Goal: Task Accomplishment & Management: Complete application form

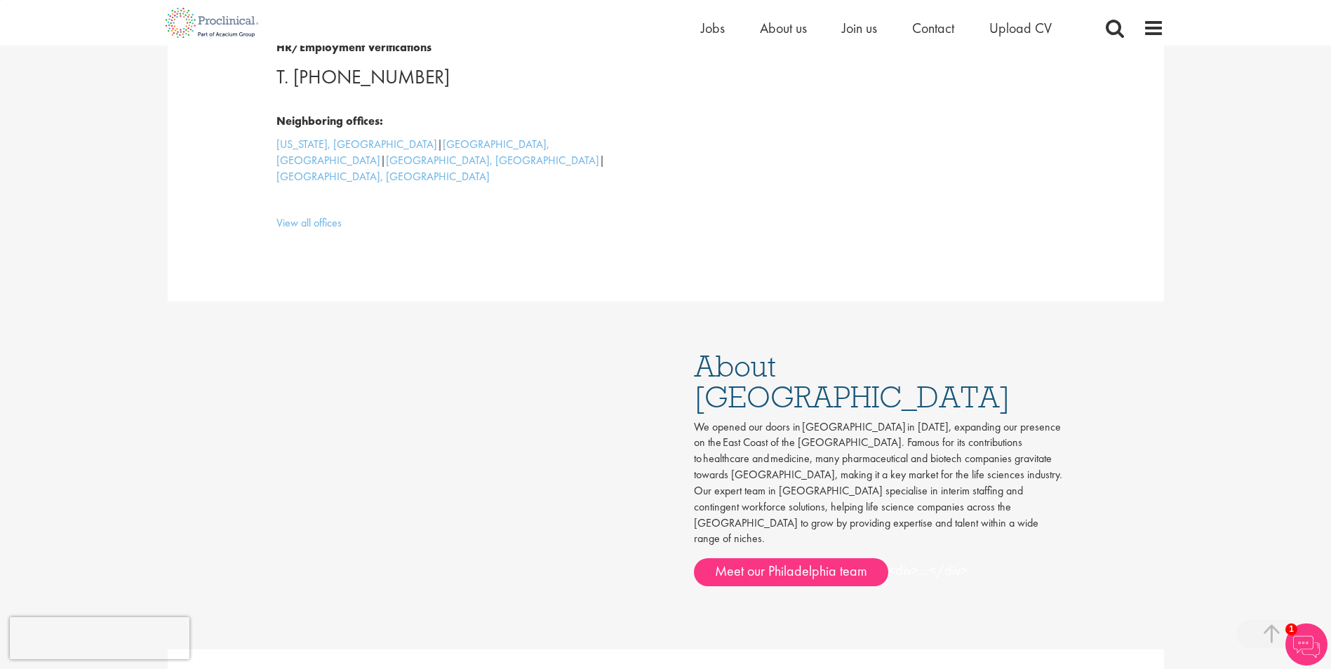
scroll to position [631, 0]
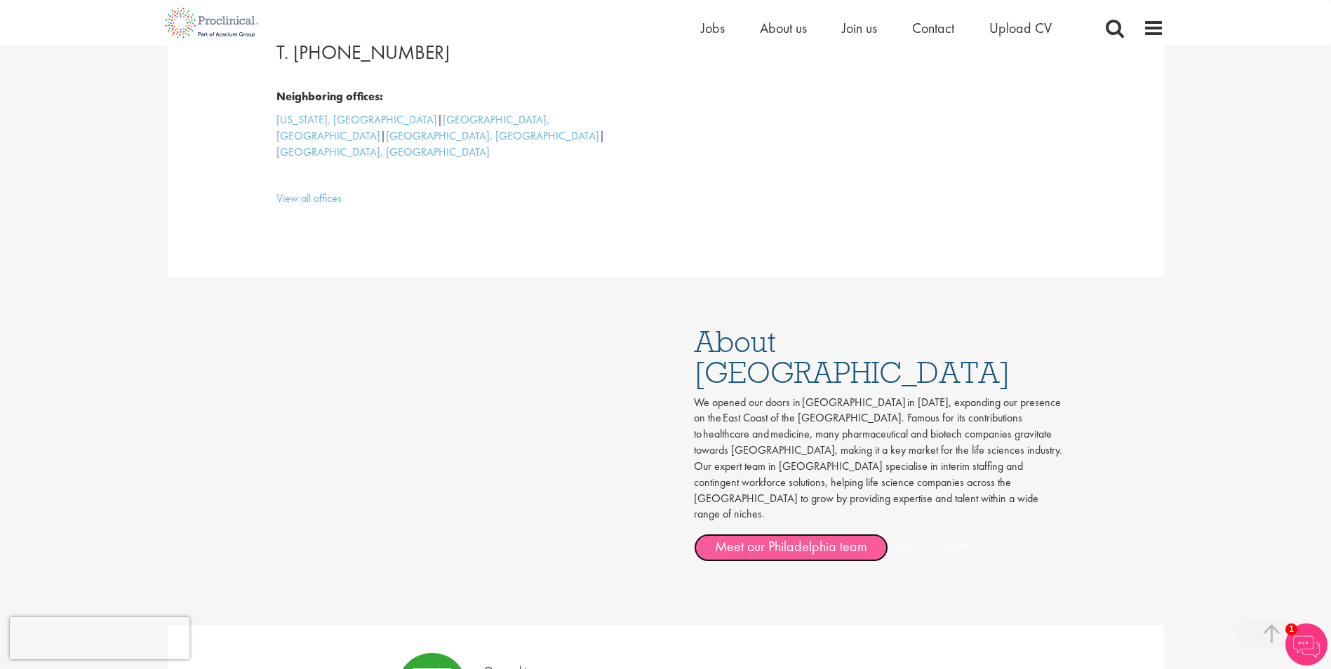
click at [856, 534] on link "Meet our Philadelphia team" at bounding box center [791, 548] width 194 height 28
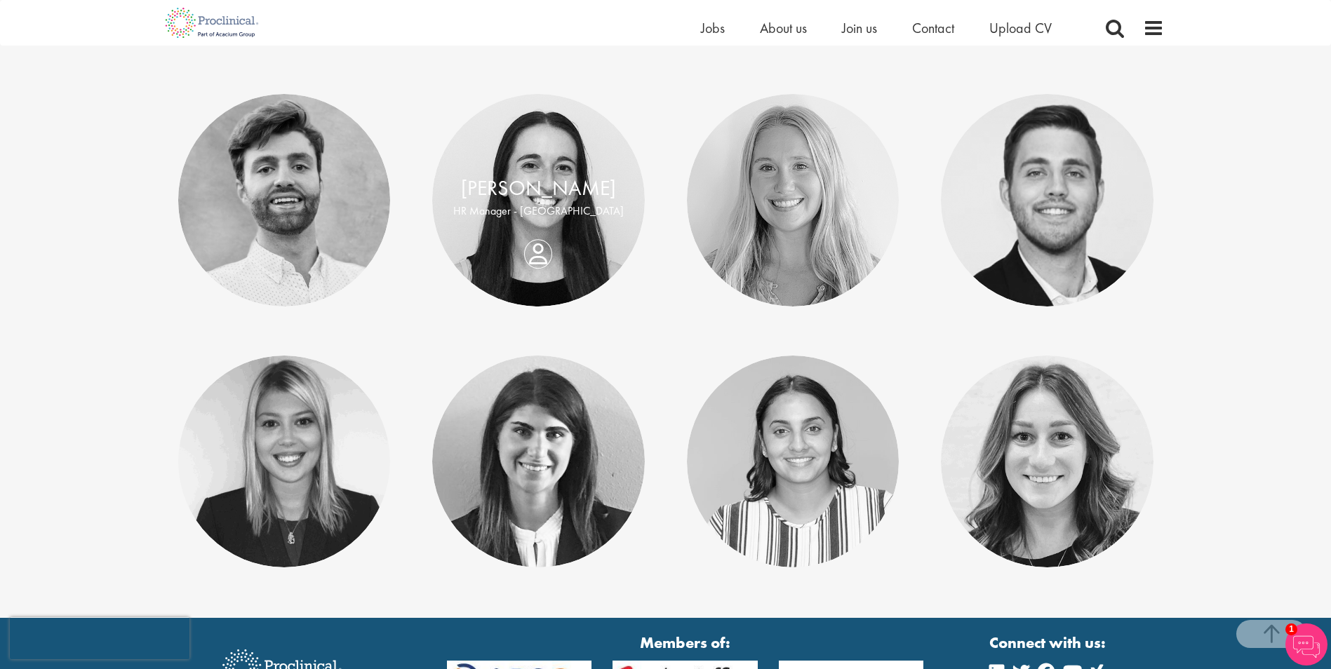
scroll to position [491, 0]
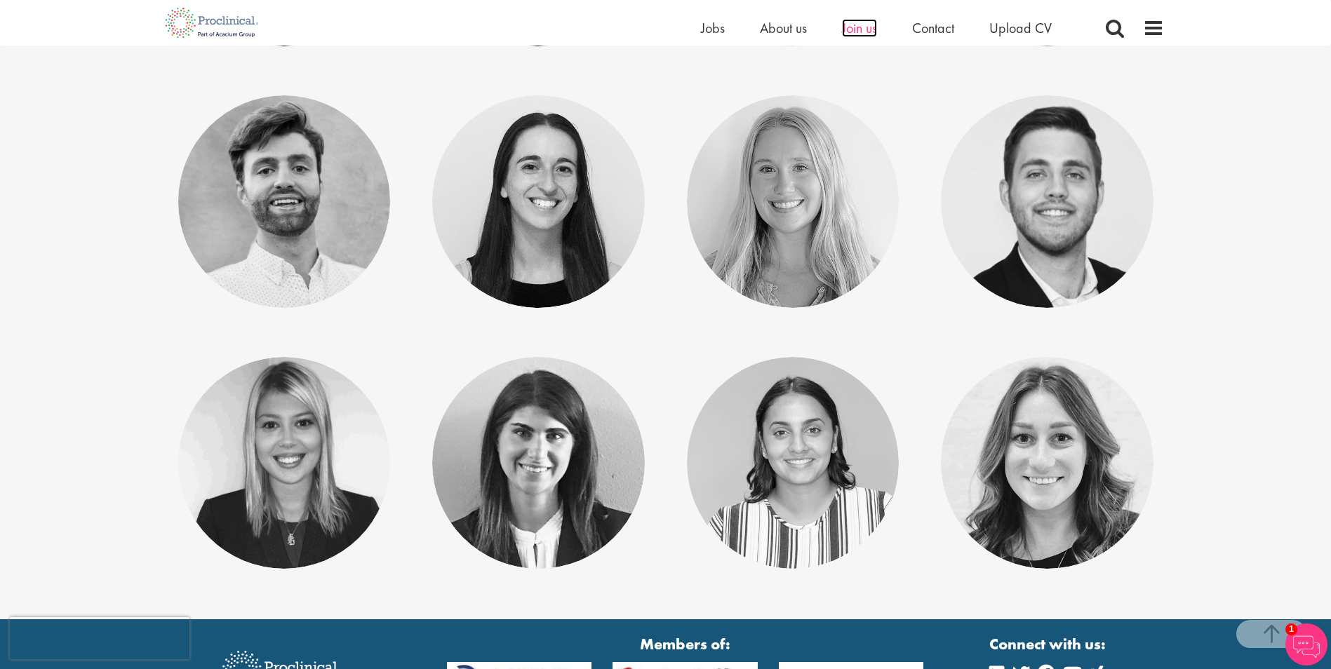
click at [858, 25] on span "Join us" at bounding box center [859, 28] width 35 height 18
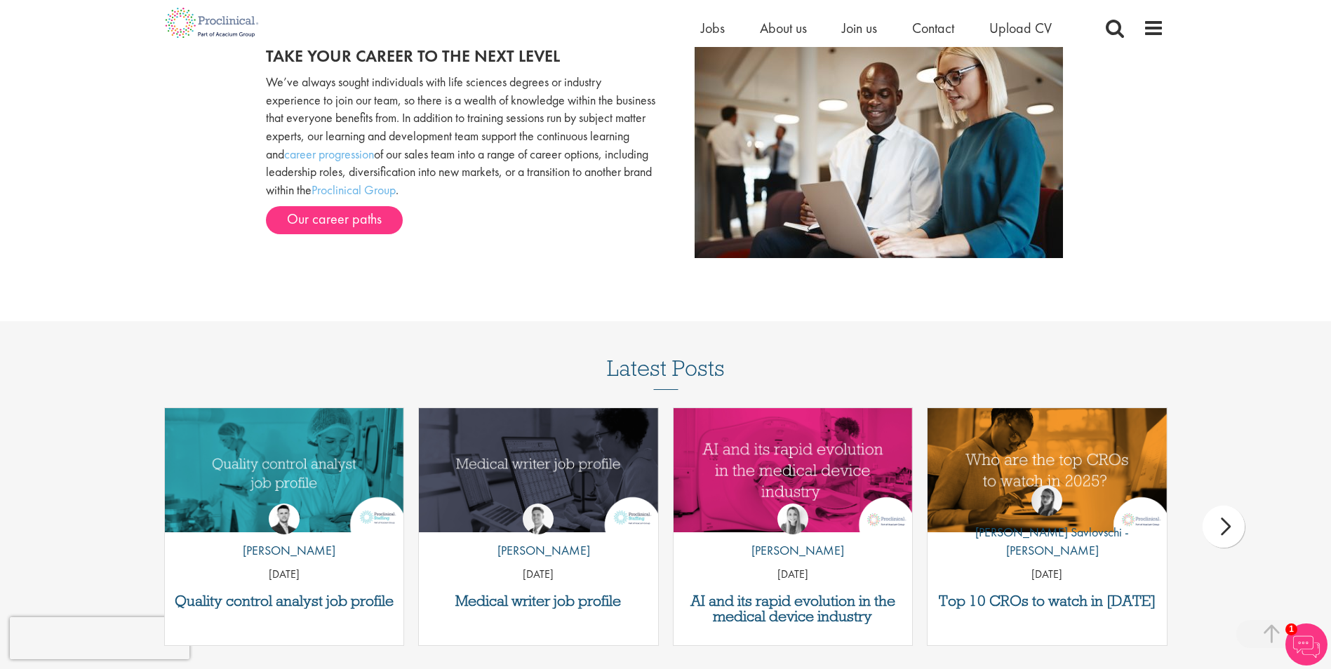
scroll to position [1543, 0]
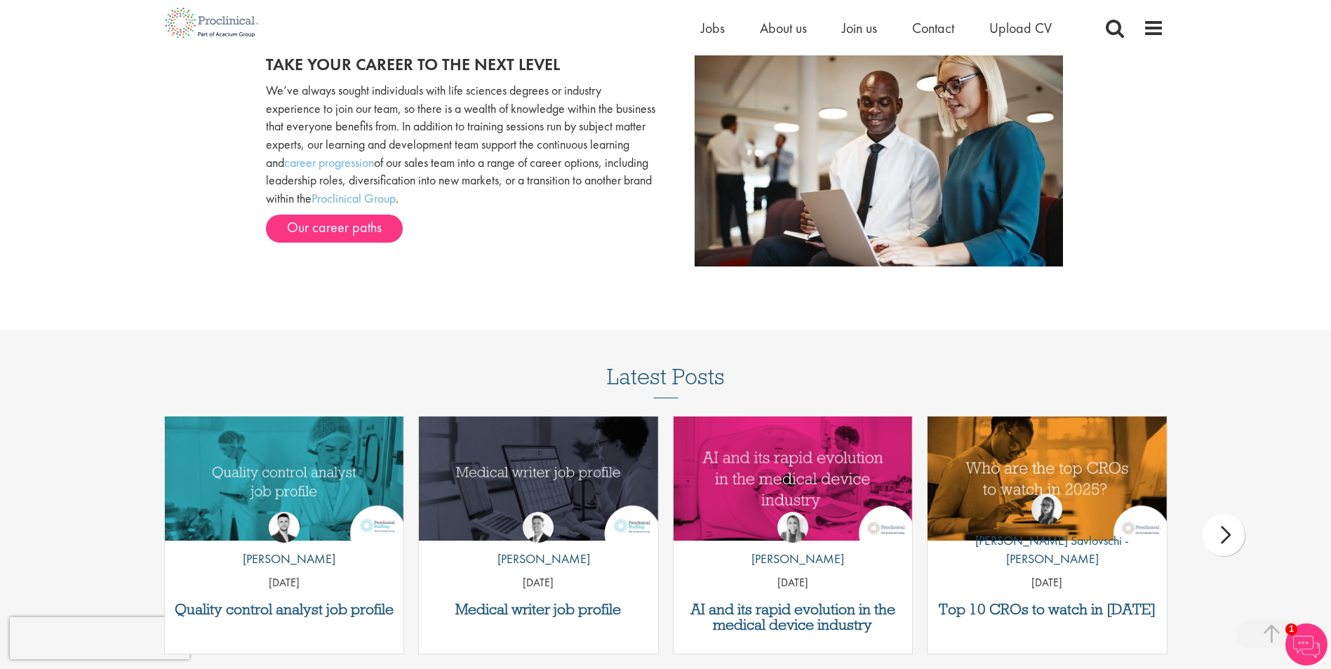
click at [1300, 641] on img at bounding box center [1306, 645] width 42 height 42
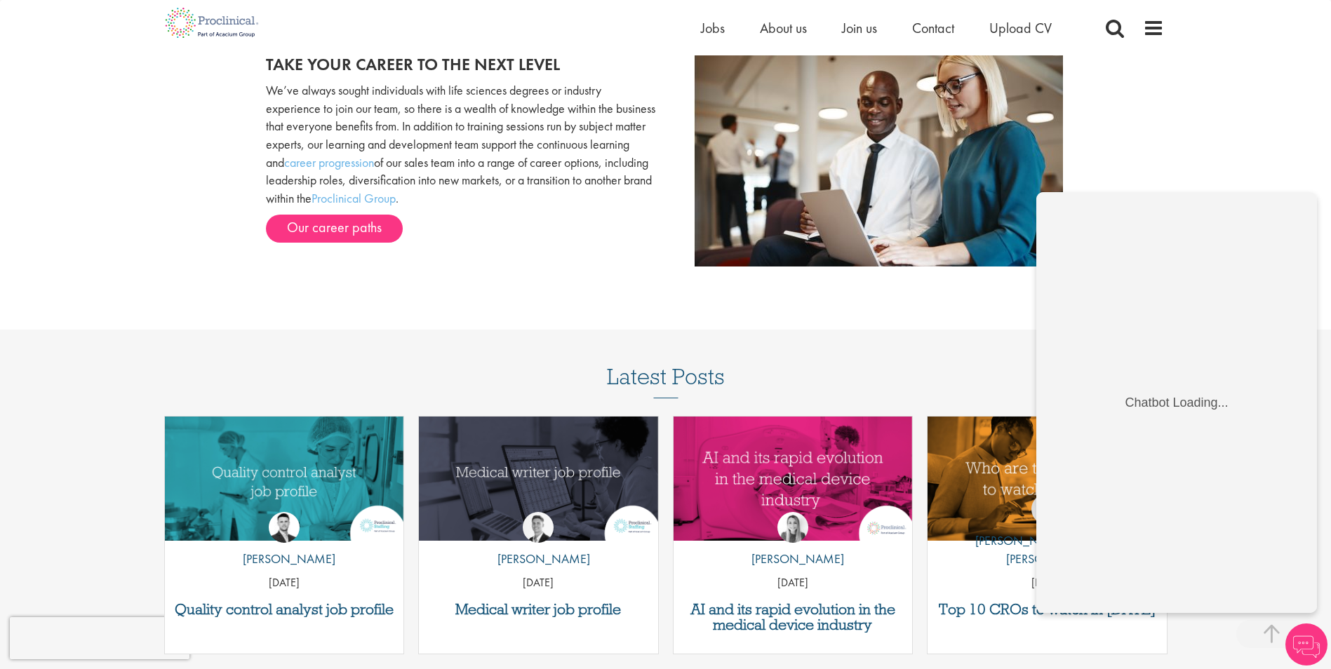
click at [1215, 175] on div "Take your career to the next level We’ve always sought individuals with life sc…" at bounding box center [665, 153] width 1331 height 225
click at [1120, 145] on div "Take your career to the next level We’ve always sought individuals with life sc…" at bounding box center [665, 153] width 1331 height 225
click at [1134, 177] on div "Take your career to the next level We’ve always sought individuals with life sc…" at bounding box center [665, 153] width 1331 height 225
click at [1136, 98] on div "Take your career to the next level We’ve always sought individuals with life sc…" at bounding box center [665, 153] width 1331 height 225
click at [1137, 37] on div "Home Jobs About us Join us Contact Upload CV" at bounding box center [932, 32] width 463 height 28
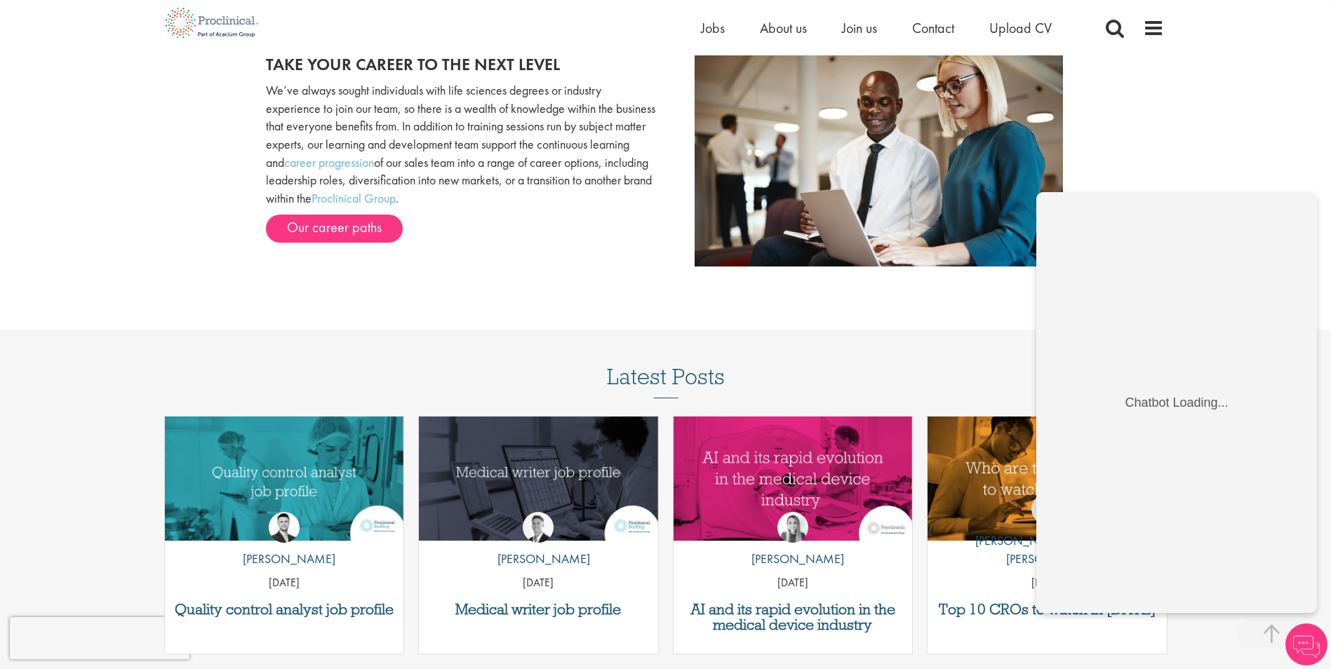
click at [1139, 31] on div "Home Jobs About us Join us Contact Upload CV" at bounding box center [932, 32] width 463 height 28
click at [1163, 31] on span at bounding box center [1153, 28] width 21 height 21
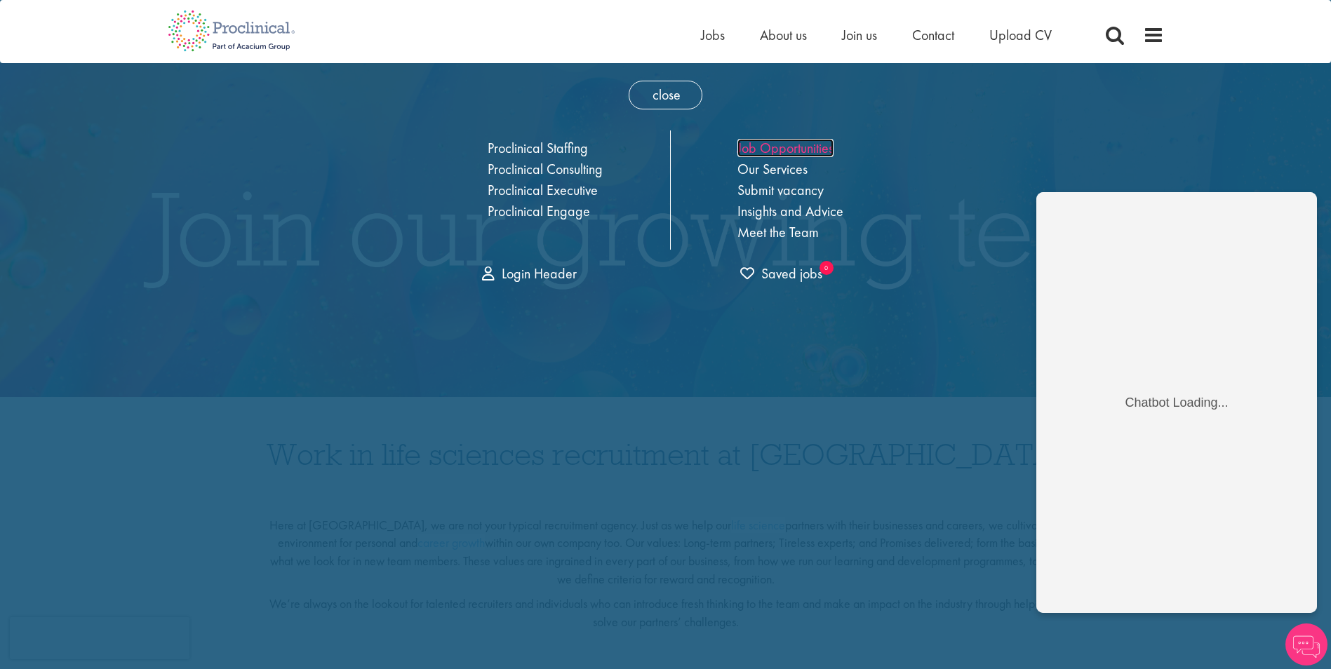
click at [805, 142] on link "Job Opportunities" at bounding box center [785, 148] width 96 height 18
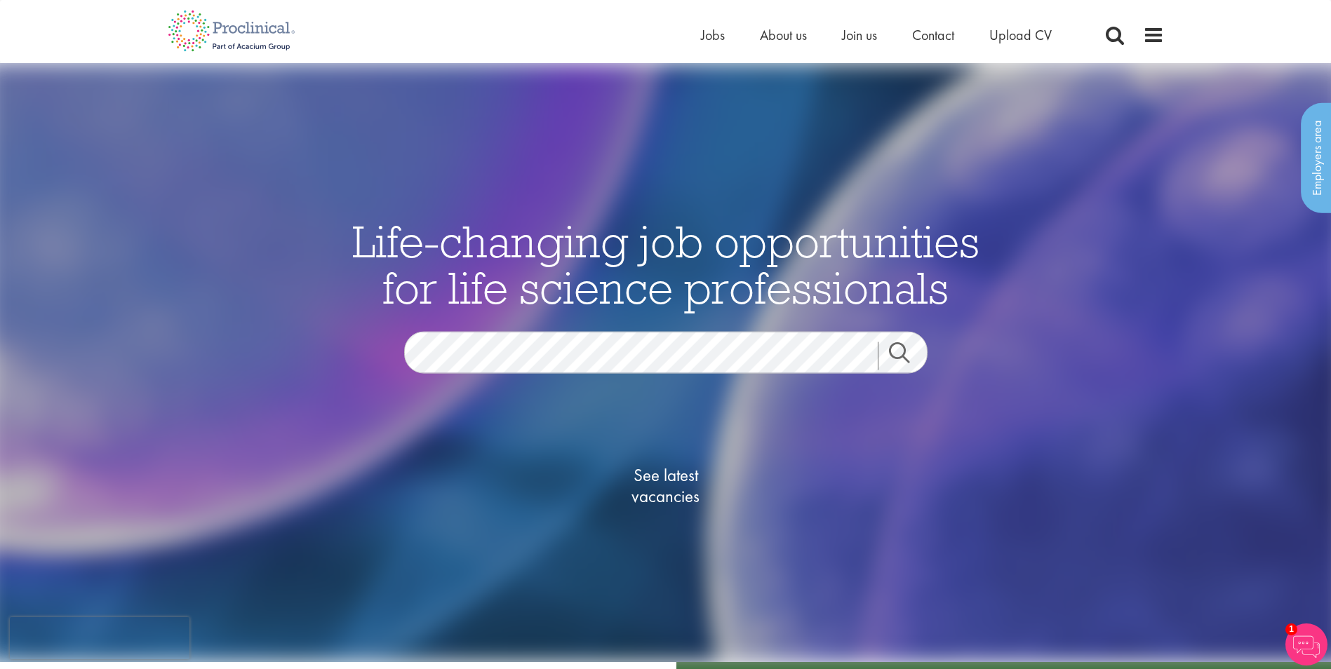
click at [913, 353] on link "Search" at bounding box center [908, 356] width 60 height 28
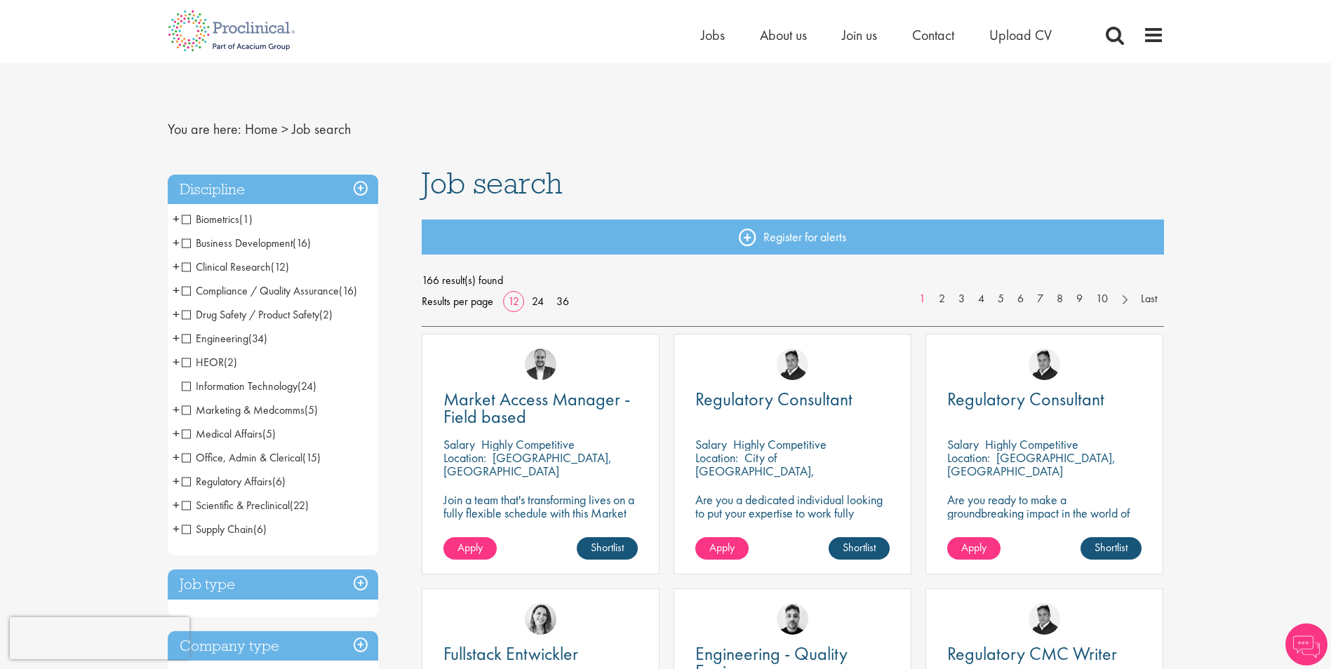
click at [248, 243] on span "Business Development" at bounding box center [237, 243] width 111 height 15
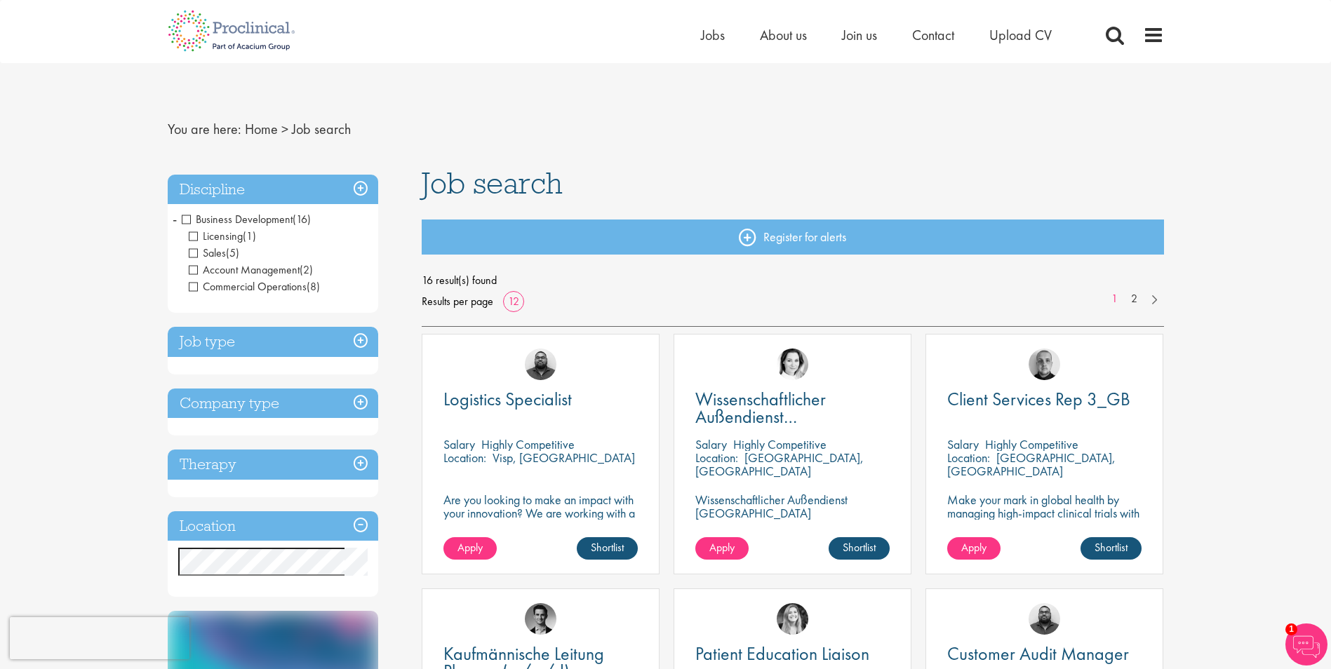
click at [364, 184] on h3 "Discipline" at bounding box center [273, 190] width 210 height 30
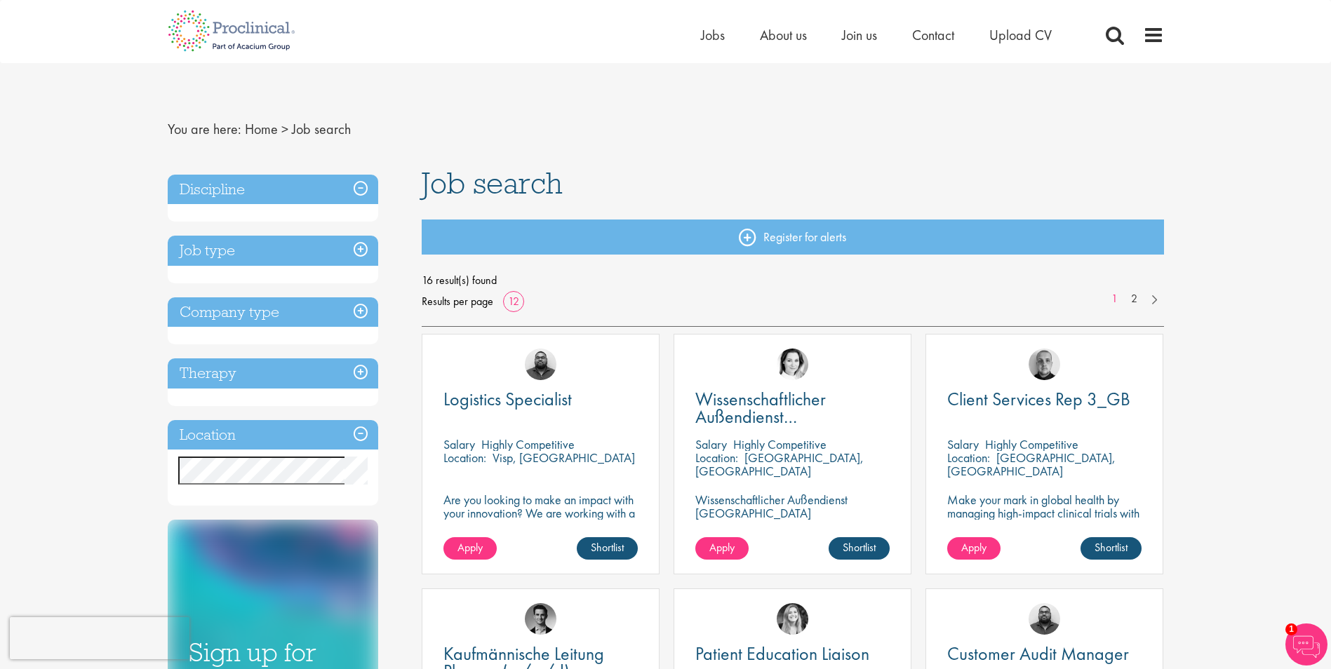
click at [364, 184] on h3 "Discipline" at bounding box center [273, 190] width 210 height 30
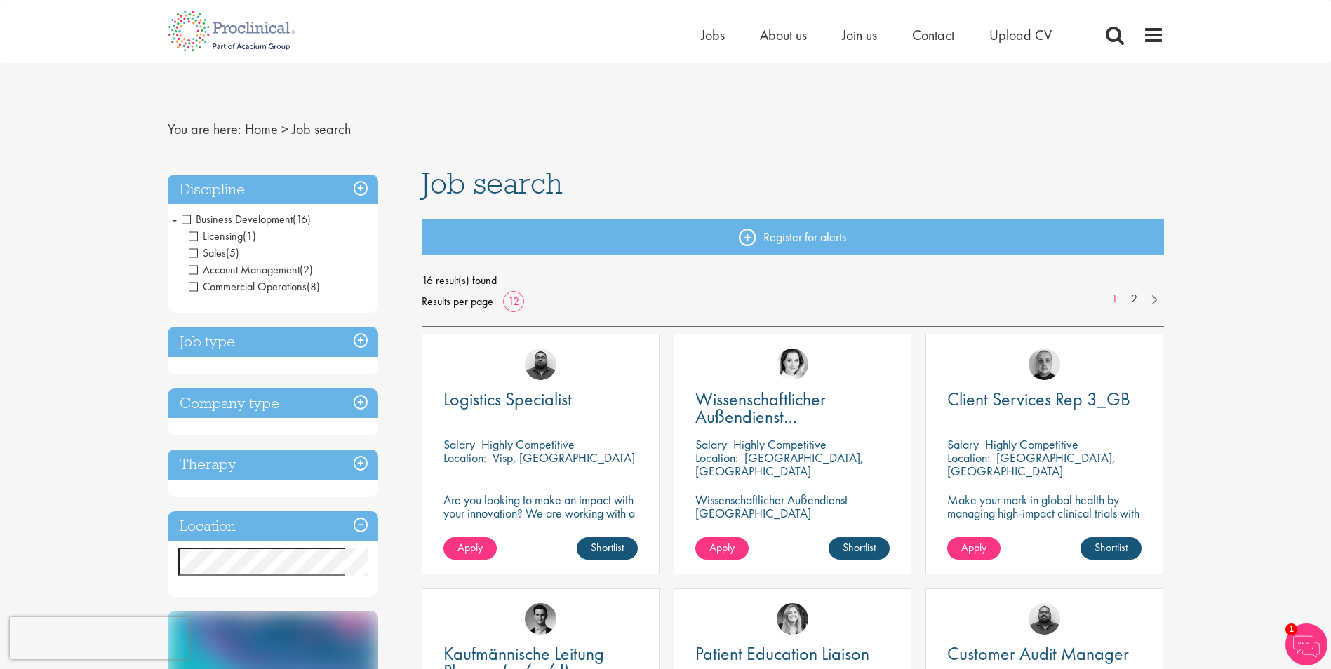
click at [362, 335] on h3 "Job type" at bounding box center [273, 342] width 210 height 30
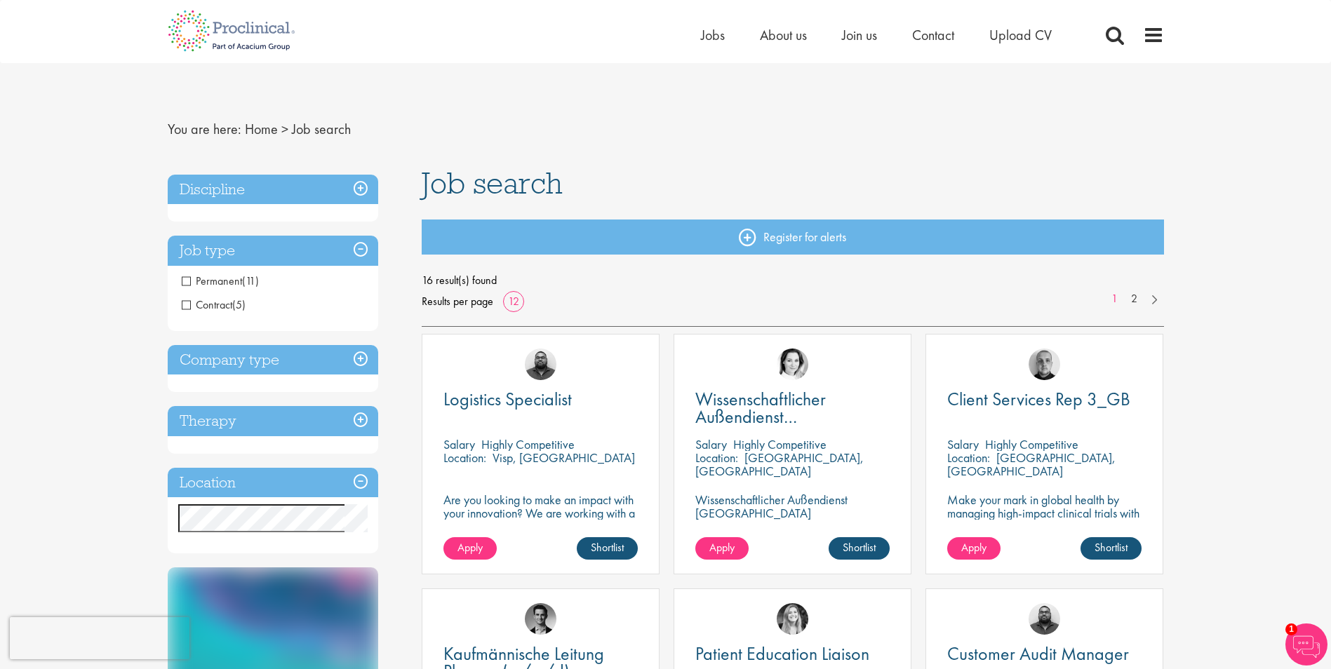
click at [253, 279] on span "(11)" at bounding box center [250, 281] width 17 height 15
